Goal: Check status

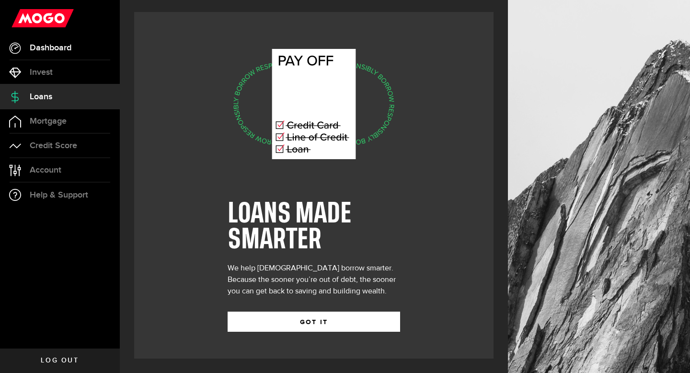
click at [56, 52] on span "Dashboard" at bounding box center [51, 48] width 42 height 9
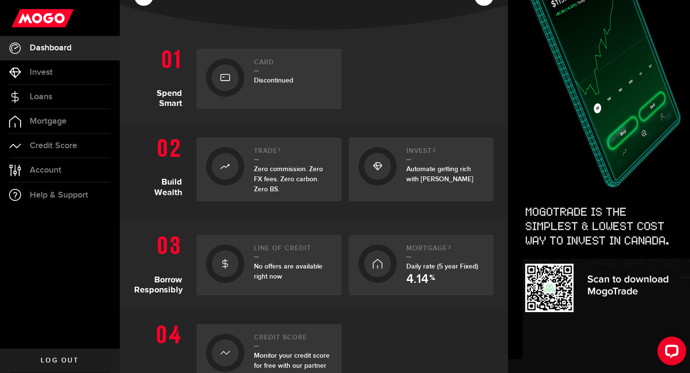
scroll to position [183, 0]
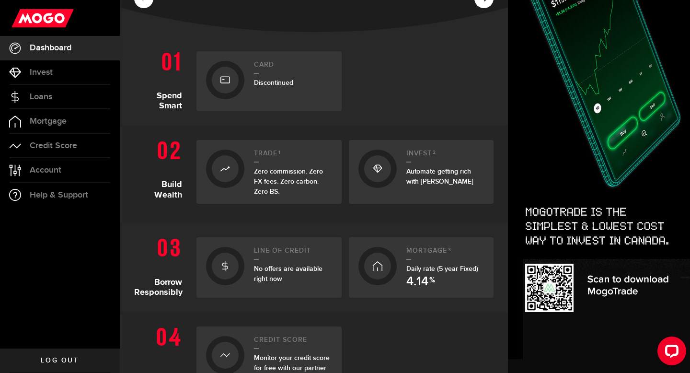
click at [252, 87] on link "Card Discontinued" at bounding box center [269, 81] width 145 height 60
click at [65, 96] on link "Loans" at bounding box center [60, 97] width 120 height 24
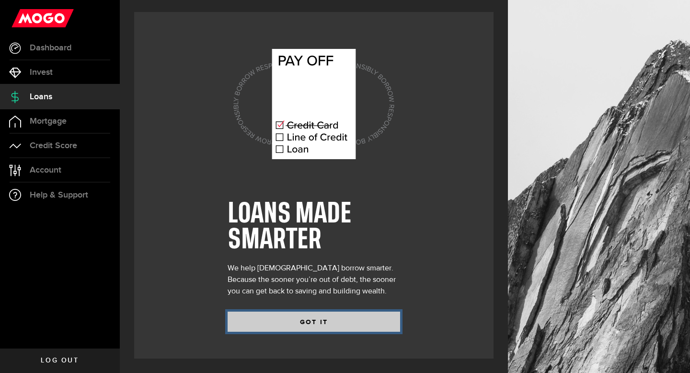
click at [276, 323] on button "GOT IT" at bounding box center [314, 322] width 173 height 20
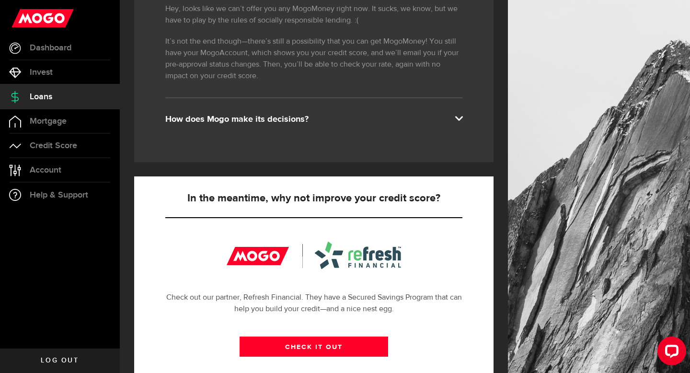
scroll to position [331, 0]
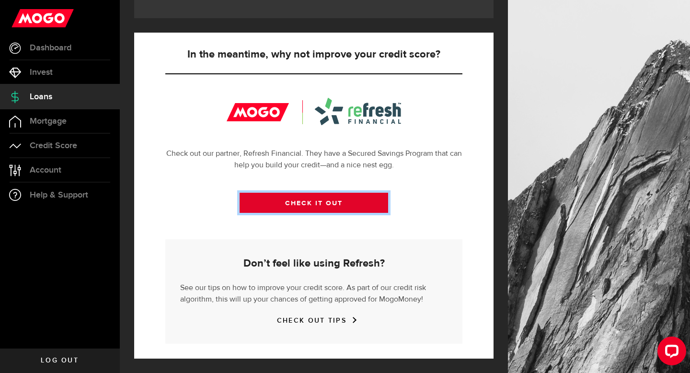
click at [311, 198] on link "CHECK IT OUT" at bounding box center [314, 203] width 149 height 20
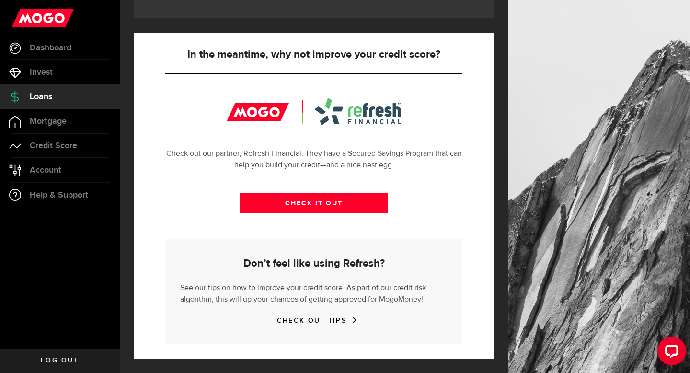
click at [69, 359] on span "Log out" at bounding box center [60, 360] width 38 height 7
